Goal: Download file/media

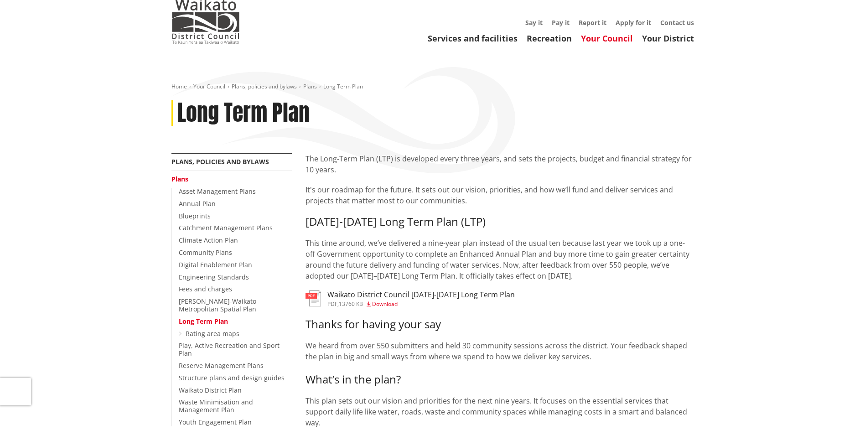
scroll to position [31, 0]
click at [385, 301] on span "Download" at bounding box center [385, 304] width 26 height 8
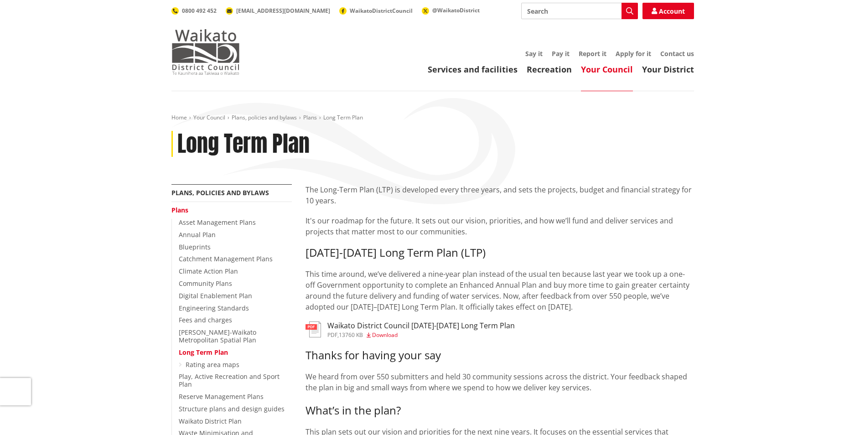
click at [211, 55] on img at bounding box center [205, 52] width 68 height 46
